Goal: Task Accomplishment & Management: Use online tool/utility

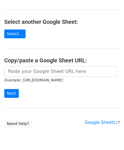
scroll to position [57, 0]
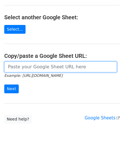
drag, startPoint x: 22, startPoint y: 69, endPoint x: 22, endPoint y: 65, distance: 3.7
click at [22, 69] on input "url" at bounding box center [60, 67] width 113 height 11
paste input "https://docs.google.com/spreadsheets/d/1kxcER0FR4jL_aUWttR_3BYLcNkHKrTocMSPzot2…"
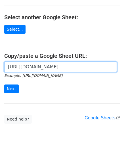
scroll to position [0, 120]
type input "https://docs.google.com/spreadsheets/d/1kxcER0FR4jL_aUWttR_3BYLcNkHKrTocMSPzot2…"
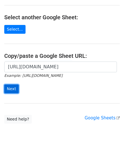
click at [13, 88] on input "Next" at bounding box center [11, 89] width 14 height 9
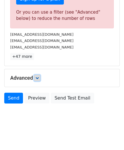
click at [37, 77] on icon at bounding box center [36, 77] width 3 height 3
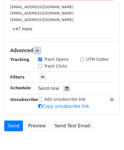
scroll to position [220, 0]
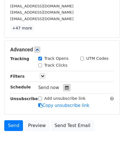
click at [63, 84] on div at bounding box center [67, 87] width 8 height 7
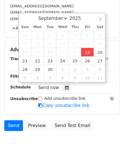
type input "[DATE] 12:00"
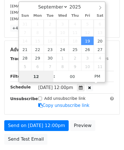
paste input "9"
type input "19"
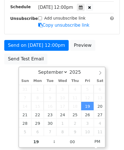
type input "[DATE] 19:00"
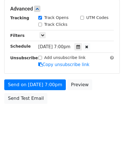
scroll to position [260, 0]
